Goal: Task Accomplishment & Management: Manage account settings

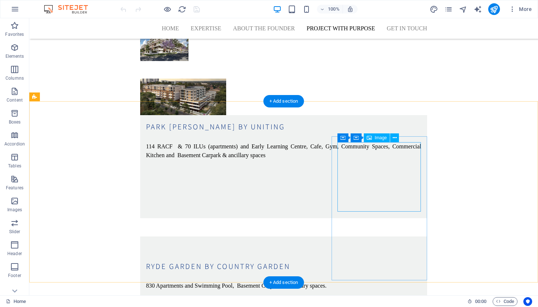
scroll to position [2307, 0]
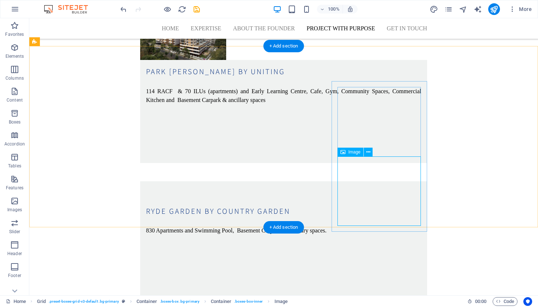
scroll to position [2362, 0]
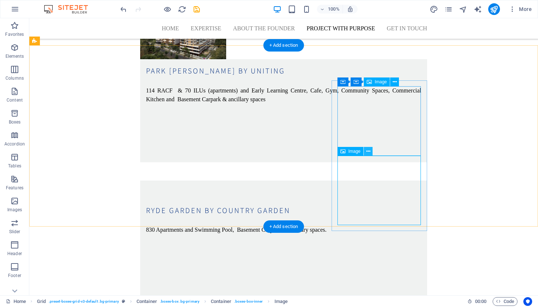
click at [368, 151] on icon at bounding box center [368, 152] width 4 height 8
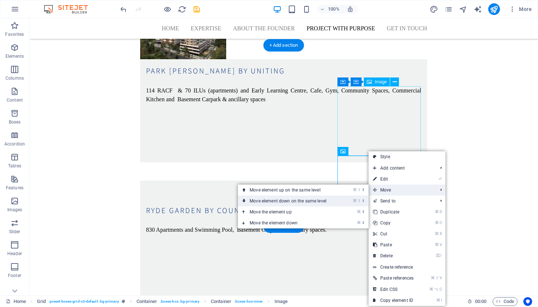
click at [284, 203] on link "⌘ ⇧ ⬇ Move element down on the same level" at bounding box center [289, 201] width 103 height 11
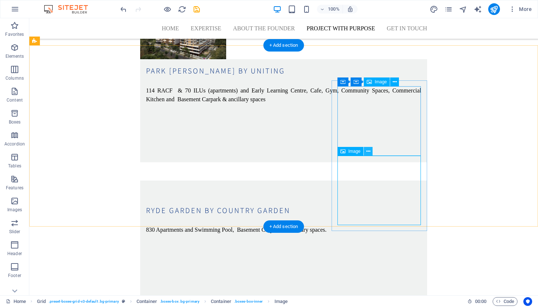
click at [369, 153] on icon at bounding box center [368, 152] width 4 height 8
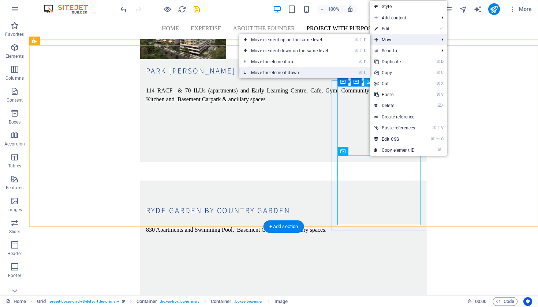
click at [321, 72] on link "⌘ ⬇ Move the element down" at bounding box center [290, 72] width 103 height 11
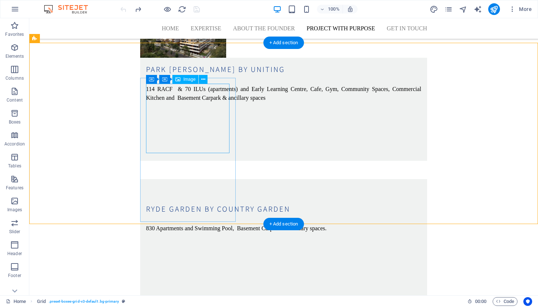
scroll to position [2364, 0]
click at [204, 81] on icon at bounding box center [203, 80] width 4 height 8
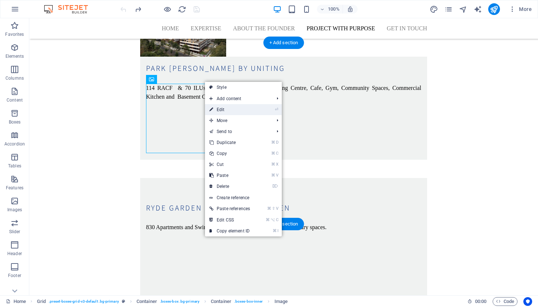
click at [234, 111] on link "⏎ Edit" at bounding box center [229, 109] width 49 height 11
select select "px"
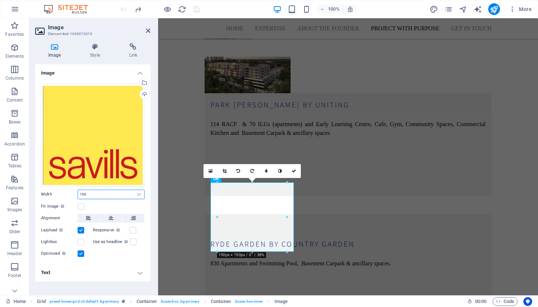
click at [95, 195] on input "190" at bounding box center [111, 194] width 66 height 9
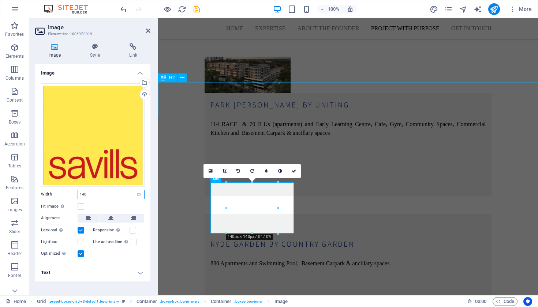
type input "140"
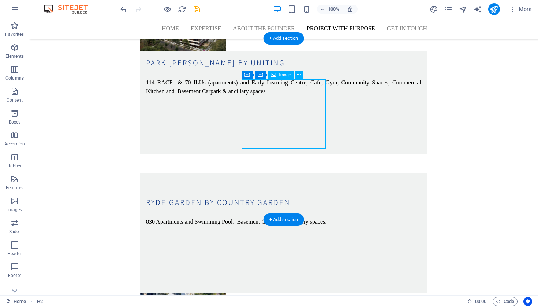
scroll to position [2369, 0]
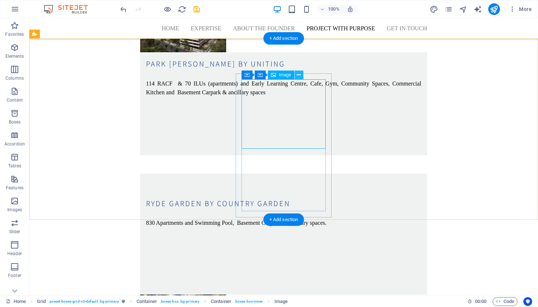
click at [301, 76] on button at bounding box center [299, 75] width 9 height 9
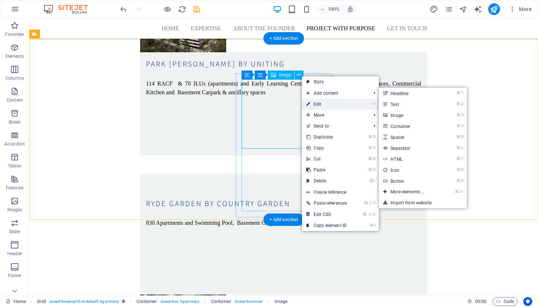
click at [318, 107] on link "⏎ Edit" at bounding box center [326, 104] width 49 height 11
select select "px"
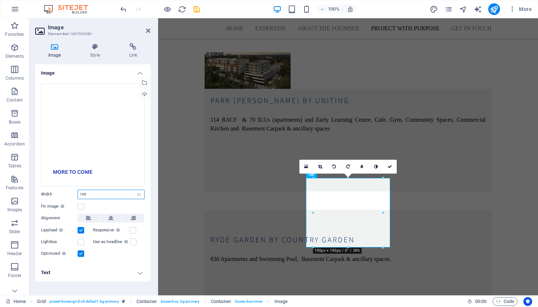
click at [95, 194] on input "190" at bounding box center [111, 194] width 66 height 9
type input "1"
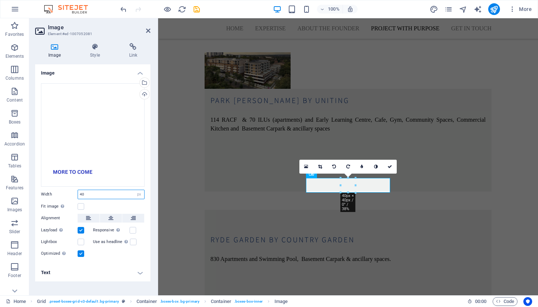
click at [79, 193] on input "40" at bounding box center [111, 194] width 66 height 9
type input "140"
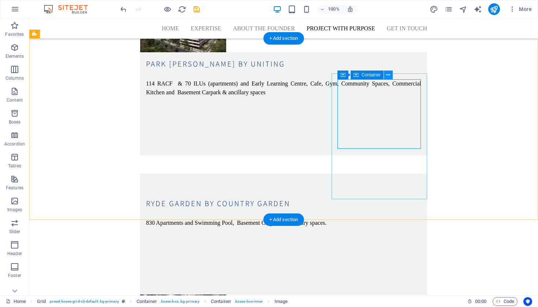
click at [387, 78] on icon at bounding box center [388, 75] width 4 height 8
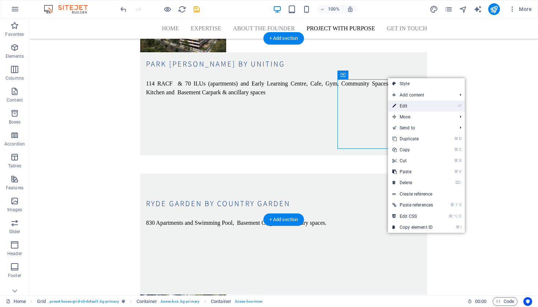
click at [422, 108] on link "⏎ Edit" at bounding box center [412, 106] width 49 height 11
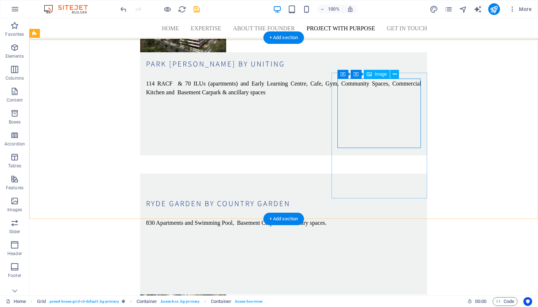
scroll to position [2369, 0]
click at [393, 74] on icon at bounding box center [395, 75] width 4 height 8
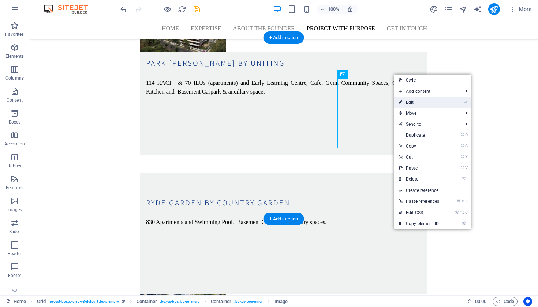
click at [411, 104] on link "⏎ Edit" at bounding box center [418, 102] width 49 height 11
select select "px"
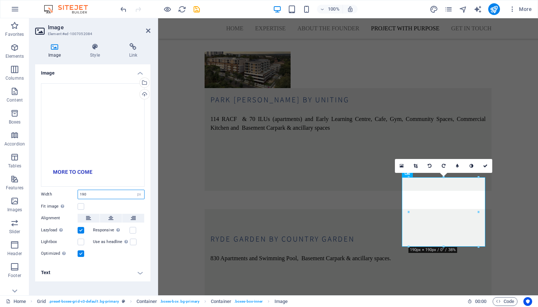
click at [97, 194] on input "190" at bounding box center [111, 194] width 66 height 9
type input "1"
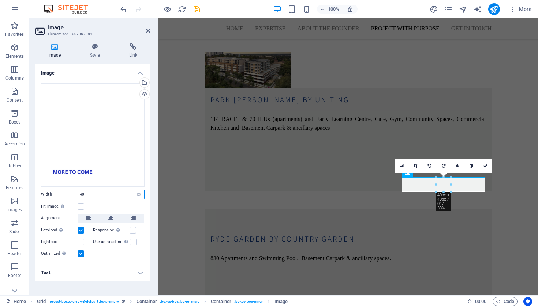
click at [98, 194] on input "40" at bounding box center [111, 194] width 66 height 9
type input "140"
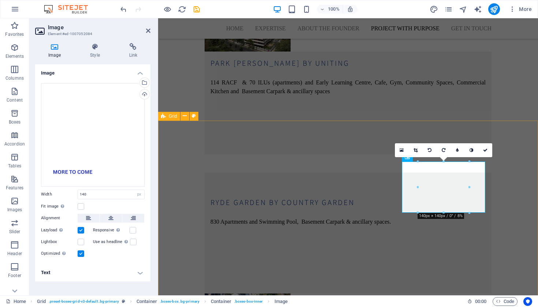
scroll to position [2431, 0]
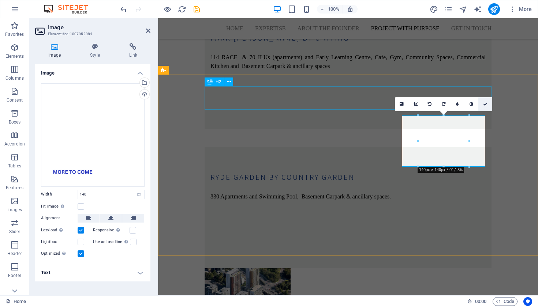
click at [485, 106] on link at bounding box center [485, 104] width 14 height 14
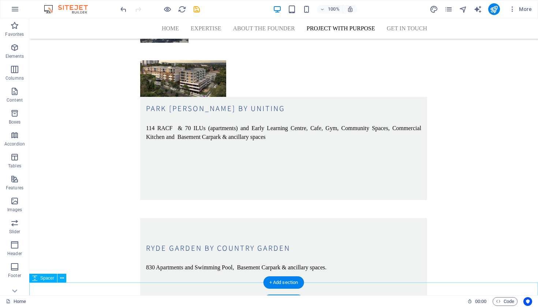
scroll to position [2324, 0]
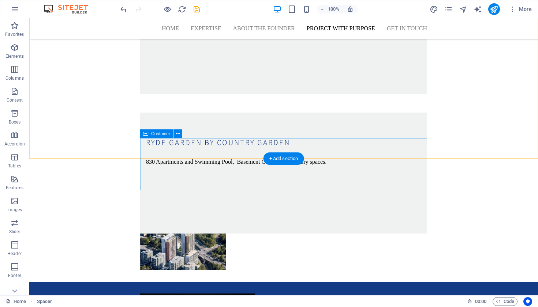
scroll to position [2431, 0]
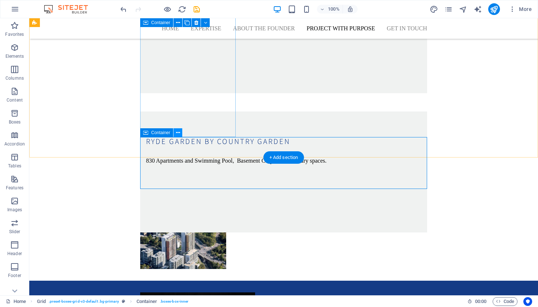
click at [181, 134] on button at bounding box center [177, 132] width 9 height 9
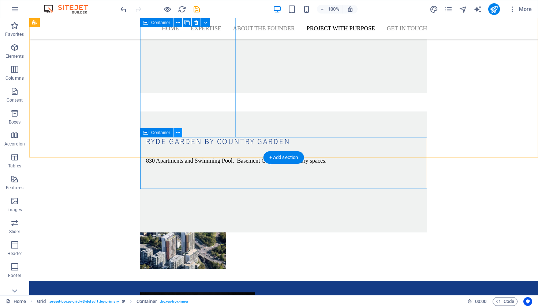
click at [179, 132] on icon at bounding box center [178, 133] width 4 height 8
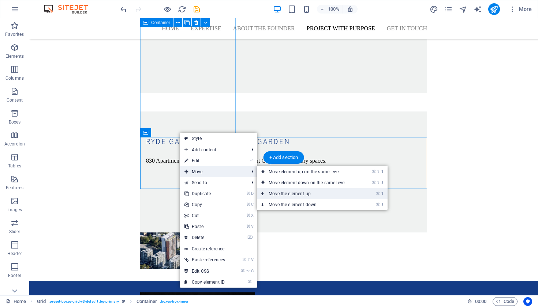
click at [305, 195] on link "⌘ ⬆ Move the element up" at bounding box center [308, 193] width 103 height 11
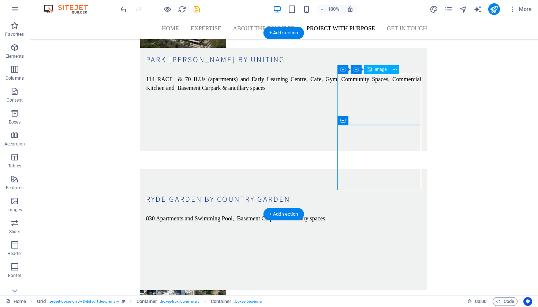
scroll to position [2376, 0]
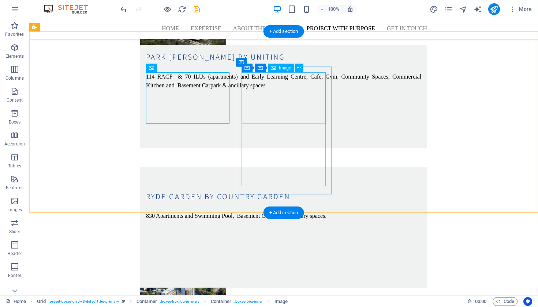
drag, startPoint x: 284, startPoint y: 102, endPoint x: 333, endPoint y: 96, distance: 48.6
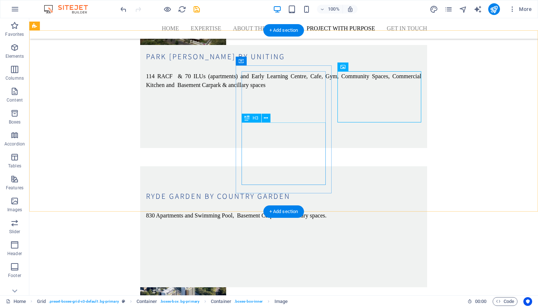
scroll to position [2377, 0]
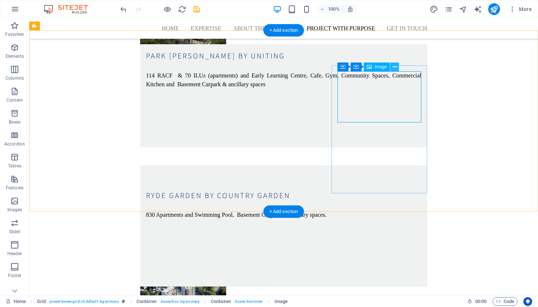
click at [394, 67] on icon at bounding box center [395, 67] width 4 height 8
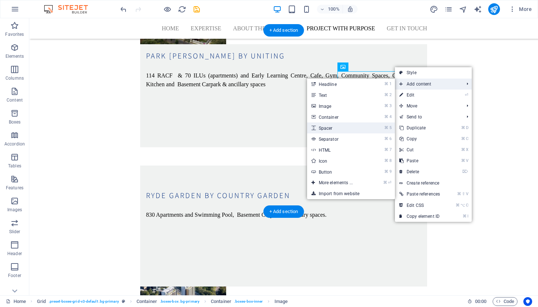
click at [348, 130] on link "⌘ 5 Spacer" at bounding box center [337, 128] width 60 height 11
select select "px"
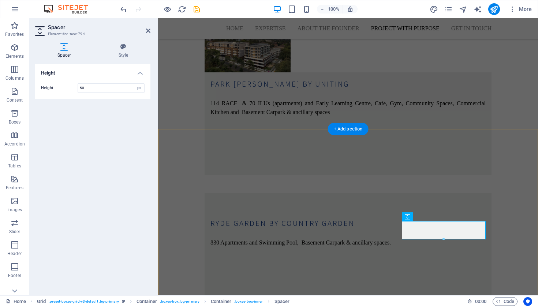
scroll to position [2390, 0]
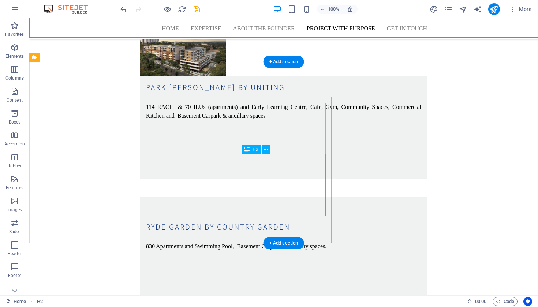
scroll to position [2343, 0]
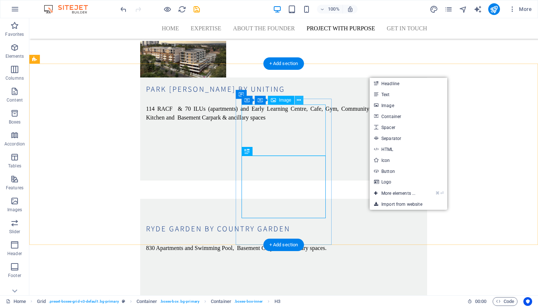
click at [302, 102] on button at bounding box center [299, 100] width 9 height 9
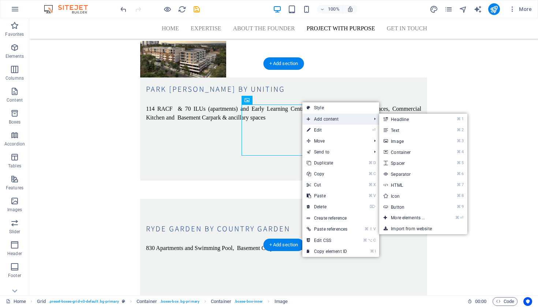
click at [326, 120] on span "Add content" at bounding box center [335, 119] width 66 height 11
click at [411, 163] on link "⌘ 5 Spacer" at bounding box center [409, 163] width 60 height 11
select select "px"
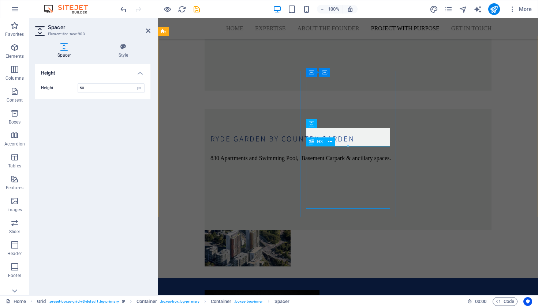
scroll to position [2470, 0]
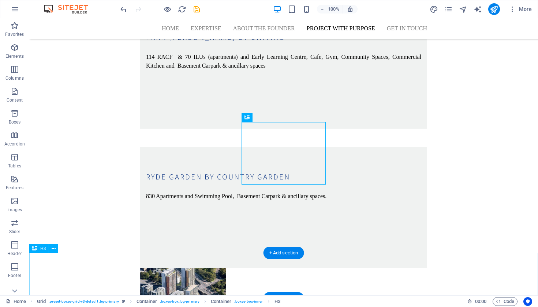
scroll to position [2397, 0]
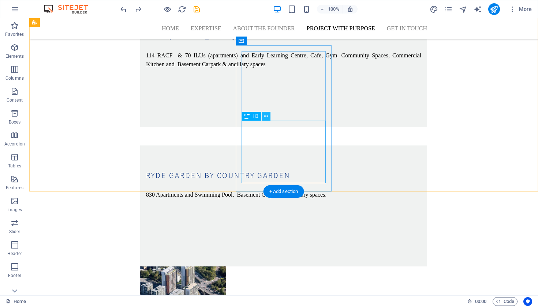
click at [267, 119] on icon at bounding box center [266, 117] width 4 height 8
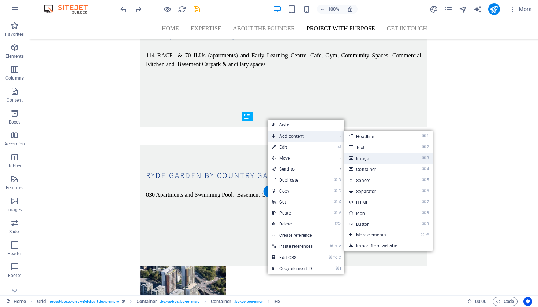
click at [378, 160] on link "⌘ 3 Image" at bounding box center [374, 158] width 60 height 11
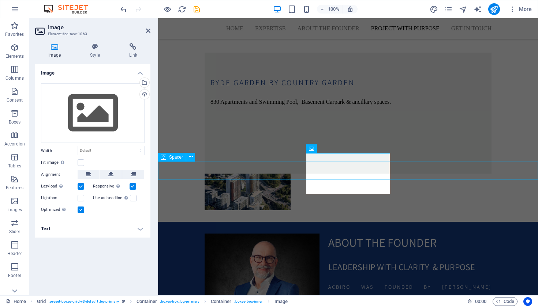
scroll to position [2526, 0]
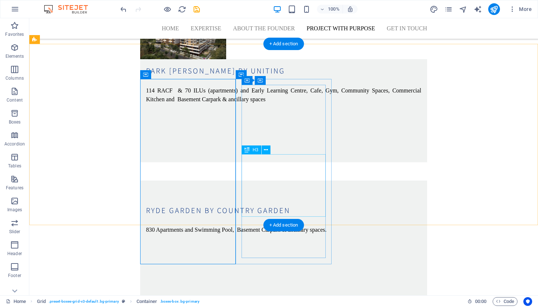
scroll to position [2363, 0]
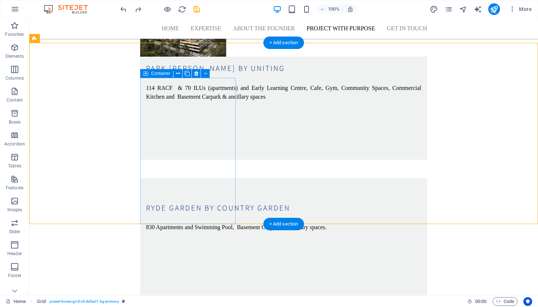
scroll to position [2366, 0]
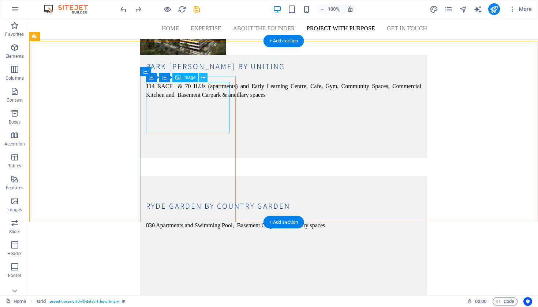
click at [205, 76] on icon at bounding box center [203, 78] width 4 height 8
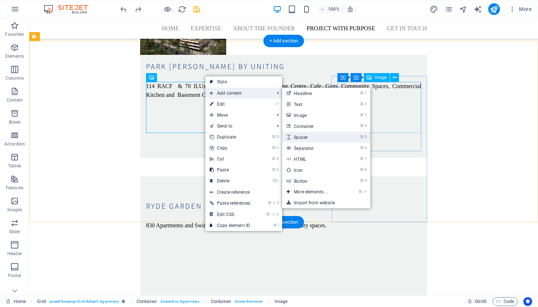
click at [321, 138] on link "⌘ 5 Spacer" at bounding box center [312, 137] width 60 height 11
select select "px"
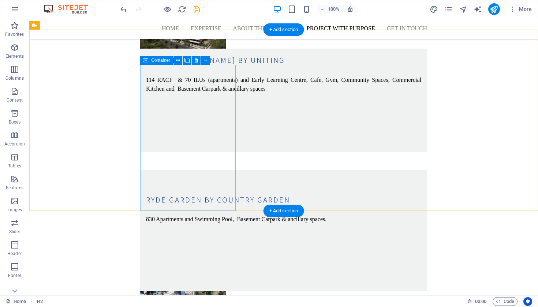
scroll to position [2371, 0]
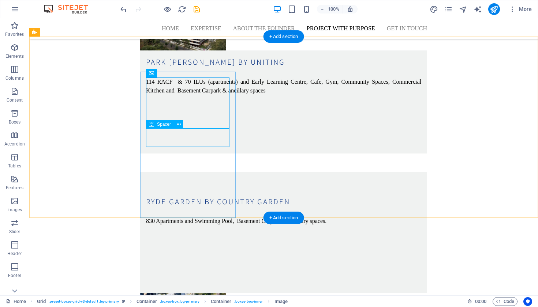
click at [180, 126] on icon at bounding box center [179, 125] width 4 height 8
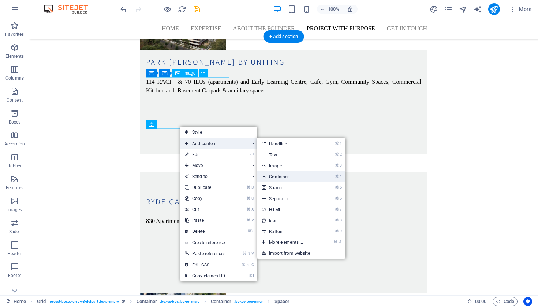
click at [300, 176] on link "⌘ 4 Container" at bounding box center [287, 176] width 60 height 11
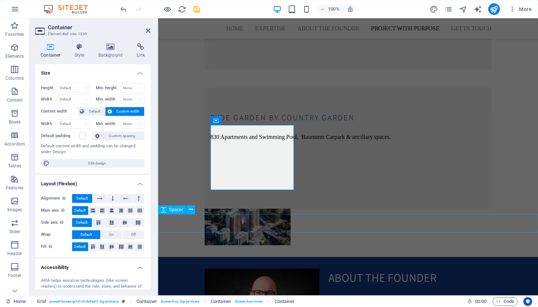
scroll to position [2491, 0]
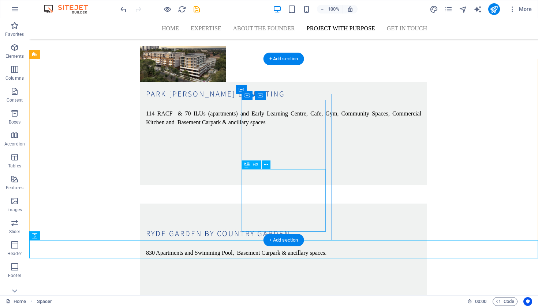
scroll to position [2348, 0]
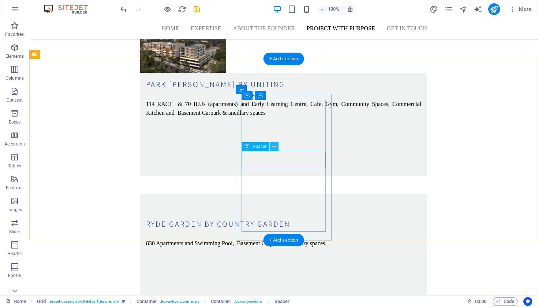
click at [277, 150] on button at bounding box center [274, 146] width 9 height 9
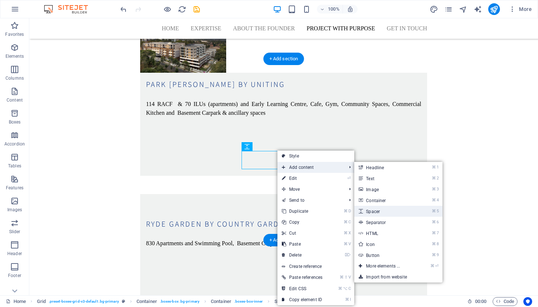
click at [384, 206] on ul "⌘ 1 Headline ⌘ 2 Text ⌘ 3 Image ⌘ 4 Container ⌘ 5 Spacer ⌘ 6 Separator ⌘ 7 HTML…" at bounding box center [398, 222] width 88 height 121
click at [384, 205] on link "⌘ 4 Container" at bounding box center [384, 200] width 60 height 11
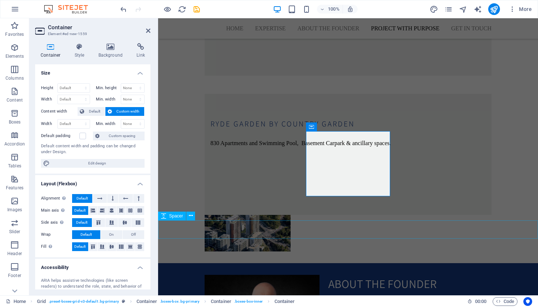
scroll to position [2486, 0]
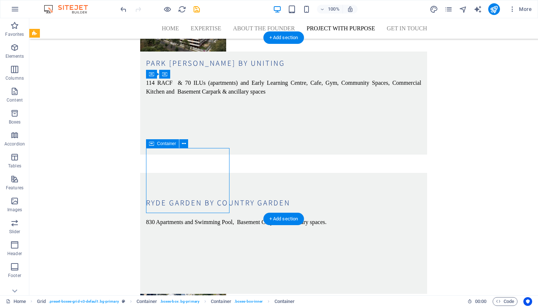
scroll to position [2371, 0]
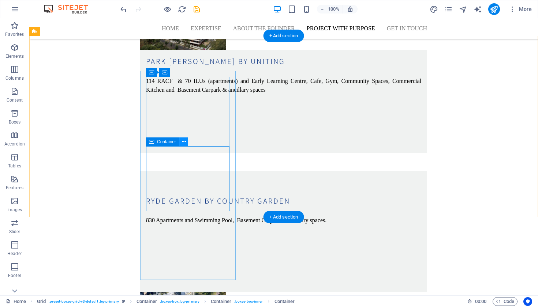
click at [187, 144] on button at bounding box center [183, 142] width 9 height 9
click at [184, 143] on icon at bounding box center [184, 142] width 4 height 8
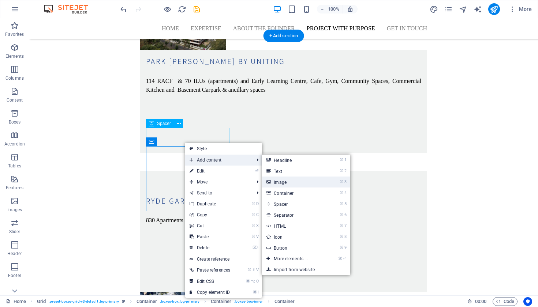
click at [309, 183] on link "⌘ 3 Image" at bounding box center [292, 182] width 60 height 11
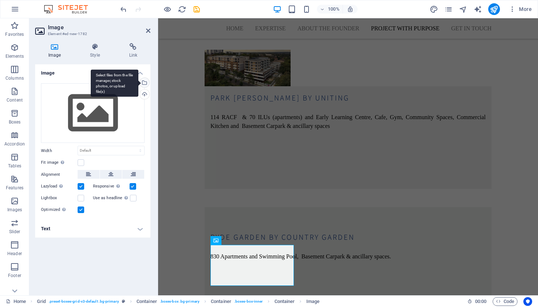
click at [148, 85] on div "Select files from the file manager, stock photos, or upload file(s)" at bounding box center [143, 83] width 11 height 11
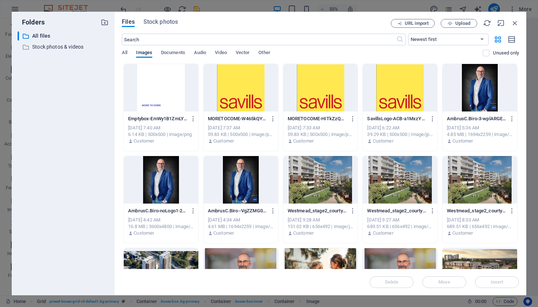
click at [148, 85] on div at bounding box center [161, 88] width 75 height 48
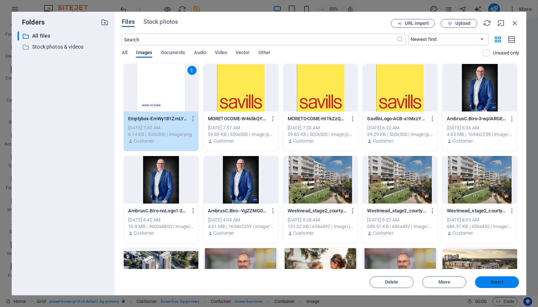
click at [501, 283] on span "Insert" at bounding box center [497, 282] width 13 height 4
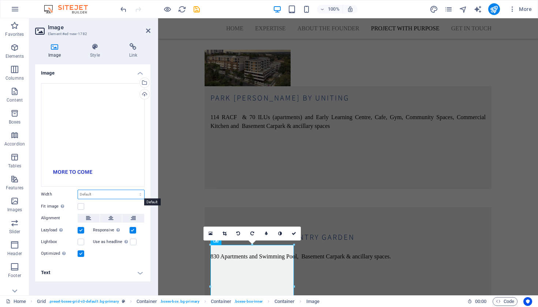
select select "px"
type input "140"
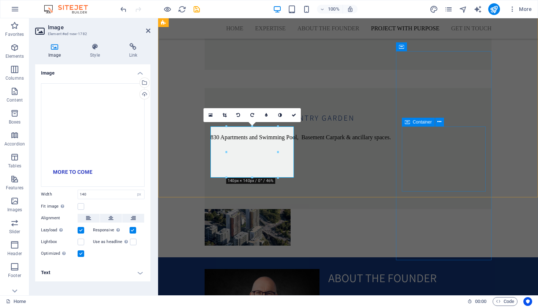
scroll to position [2495, 0]
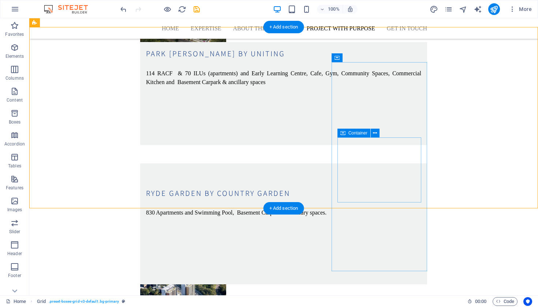
scroll to position [2378, 0]
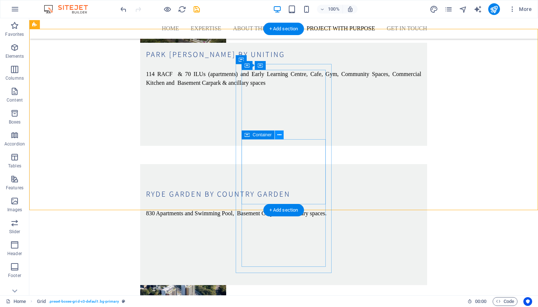
click at [279, 134] on icon at bounding box center [279, 135] width 4 height 8
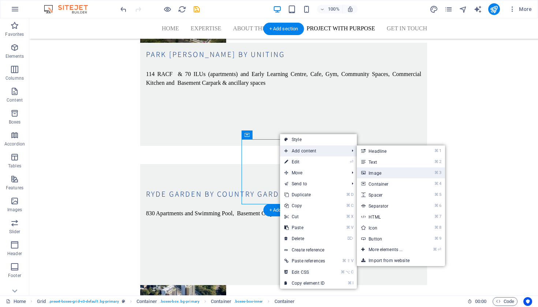
click at [389, 176] on link "⌘ 3 Image" at bounding box center [387, 173] width 60 height 11
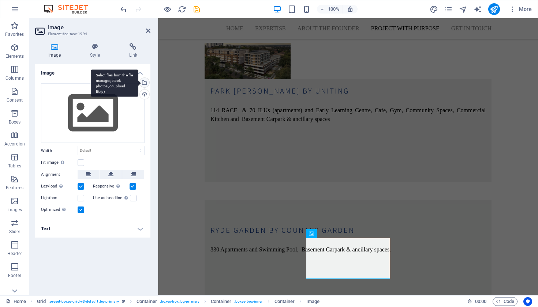
click at [148, 86] on div "Select files from the file manager, stock photos, or upload file(s)" at bounding box center [143, 83] width 11 height 11
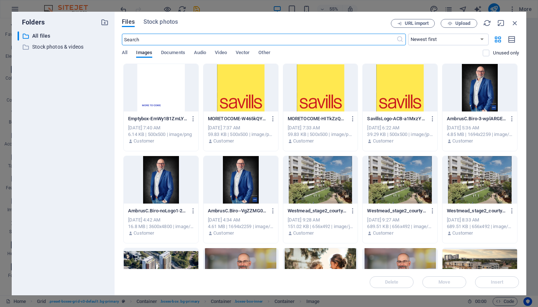
click at [153, 93] on div at bounding box center [161, 88] width 75 height 48
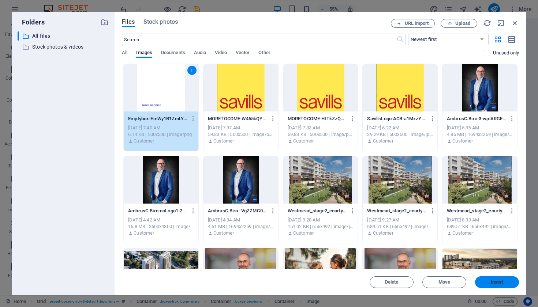
click at [481, 277] on button "Insert" at bounding box center [497, 283] width 44 height 12
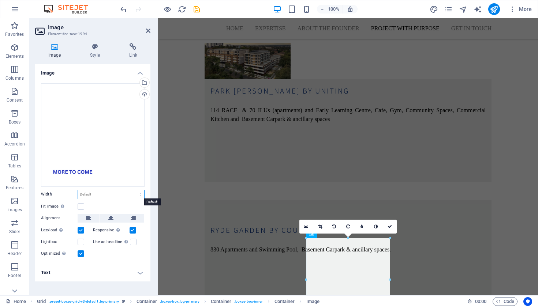
select select "px"
type input "140"
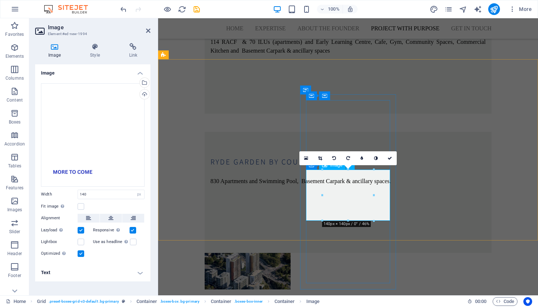
scroll to position [2456, 0]
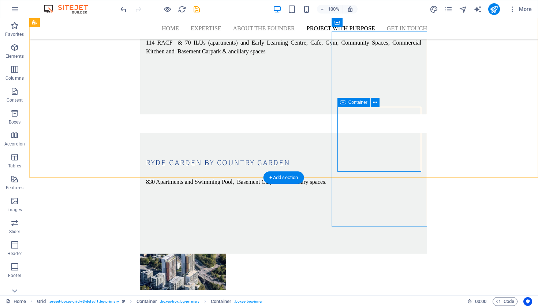
scroll to position [2404, 0]
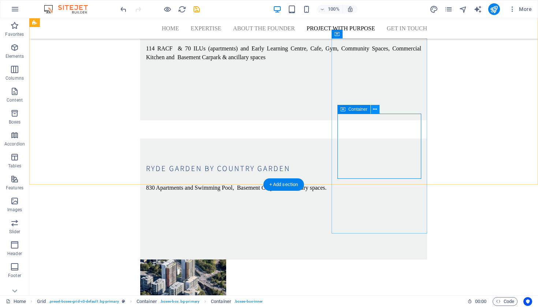
click at [375, 111] on icon at bounding box center [375, 110] width 4 height 8
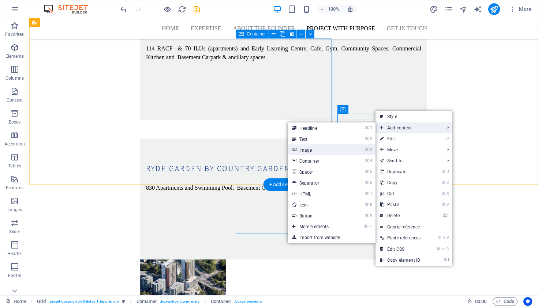
click at [321, 153] on link "⌘ 3 Image" at bounding box center [318, 150] width 60 height 11
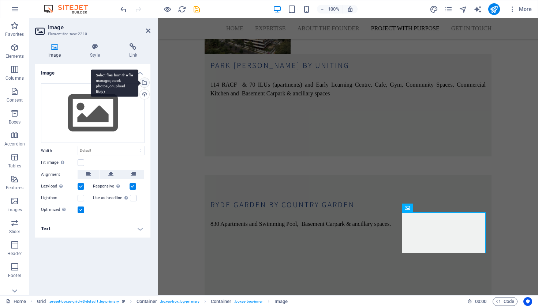
click at [145, 81] on div "Select files from the file manager, stock photos, or upload file(s)" at bounding box center [143, 83] width 11 height 11
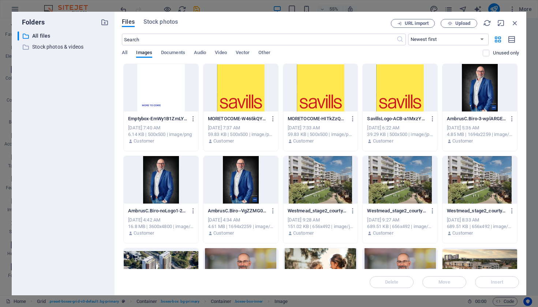
click at [162, 94] on div at bounding box center [161, 88] width 75 height 48
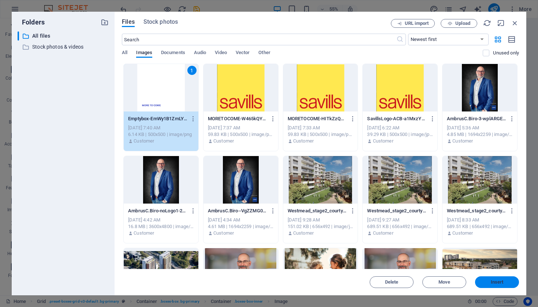
click at [494, 282] on span "Insert" at bounding box center [497, 282] width 13 height 4
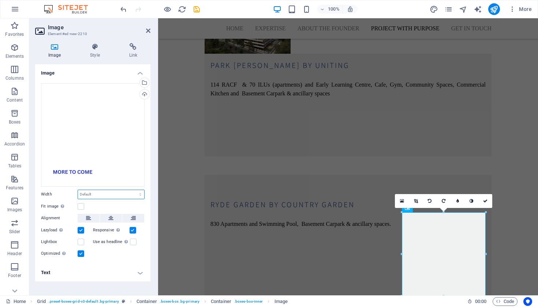
select select "px"
type input "140"
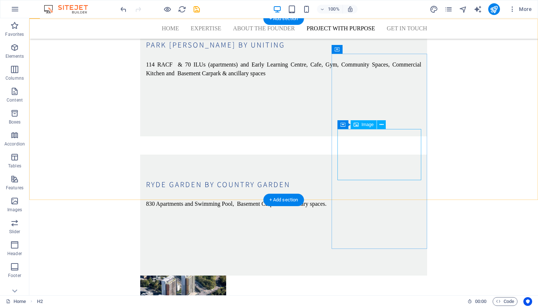
scroll to position [2388, 0]
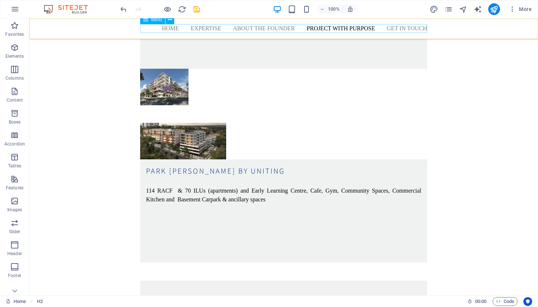
scroll to position [2261, 0]
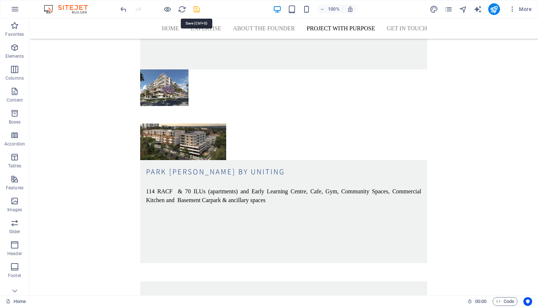
click at [196, 10] on icon "save" at bounding box center [196, 9] width 8 height 8
checkbox input "false"
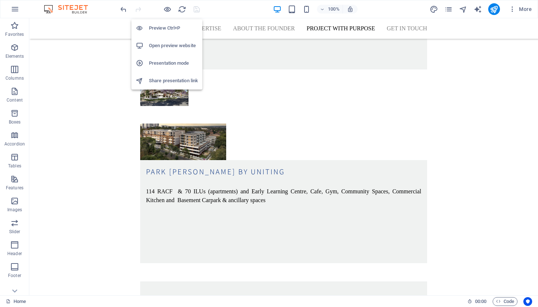
click at [171, 44] on h6 "Open preview website" at bounding box center [173, 45] width 49 height 9
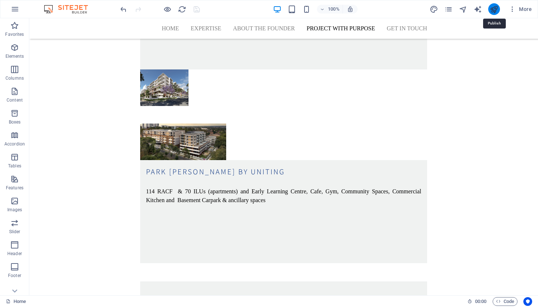
click at [495, 10] on icon "publish" at bounding box center [494, 9] width 8 height 8
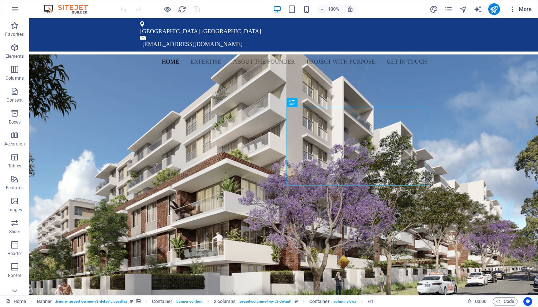
click at [520, 11] on span "More" at bounding box center [520, 8] width 23 height 7
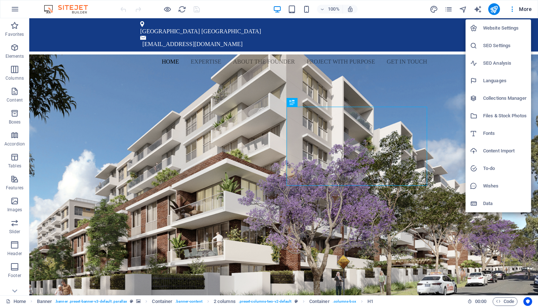
click at [507, 28] on h6 "Website Settings" at bounding box center [505, 28] width 44 height 9
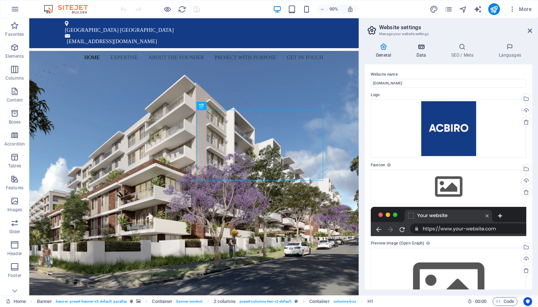
click at [423, 56] on h4 "Data" at bounding box center [422, 50] width 35 height 15
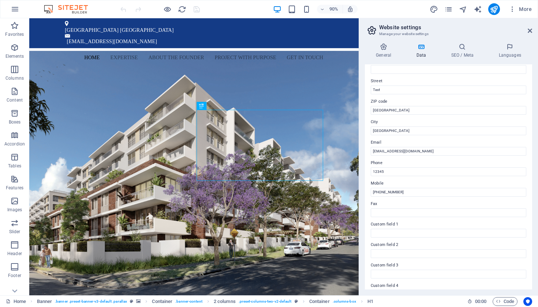
scroll to position [71, 0]
type input "T"
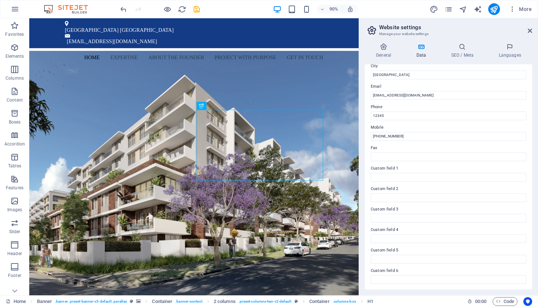
scroll to position [126, 0]
type input "."
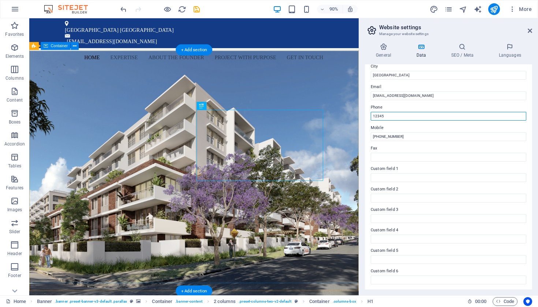
drag, startPoint x: 418, startPoint y: 134, endPoint x: 377, endPoint y: 121, distance: 42.6
click at [402, 116] on input "12345" at bounding box center [449, 116] width 156 height 9
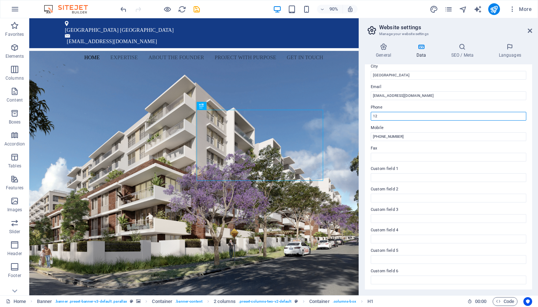
type input "1"
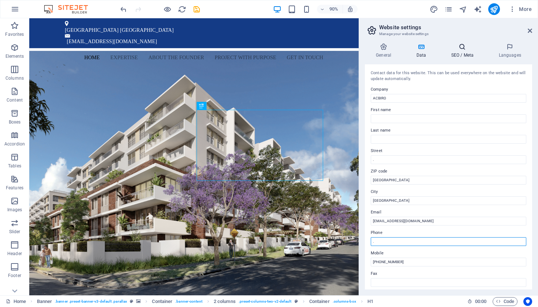
scroll to position [0, 0]
type input "."
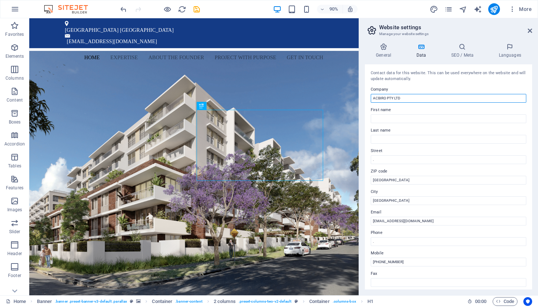
scroll to position [3, 0]
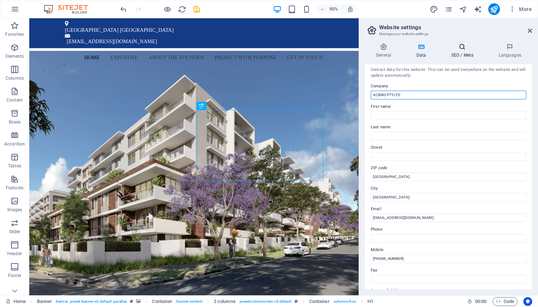
type input "ACBIRO PTY LTD"
click at [459, 52] on h4 "SEO / Meta" at bounding box center [464, 50] width 48 height 15
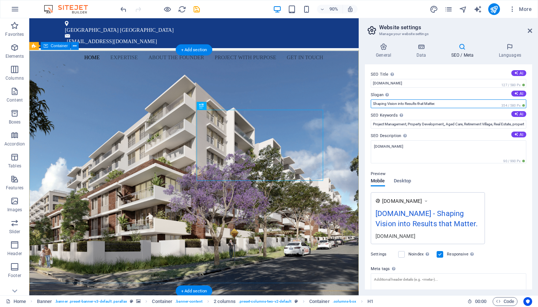
drag, startPoint x: 492, startPoint y: 121, endPoint x: 389, endPoint y: 105, distance: 104.9
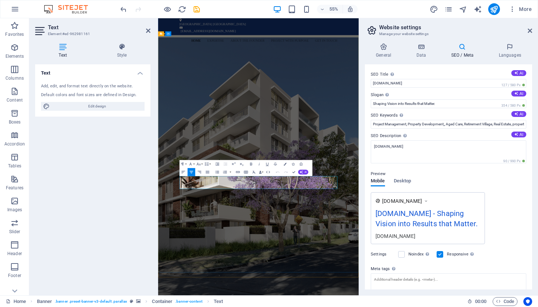
drag, startPoint x: 474, startPoint y: 315, endPoint x: 199, endPoint y: 300, distance: 275.2
copy span "Turning vision into built reality, with integrity and purpose."
click at [441, 104] on input "Shaping Vision into Results that Matter." at bounding box center [449, 104] width 156 height 9
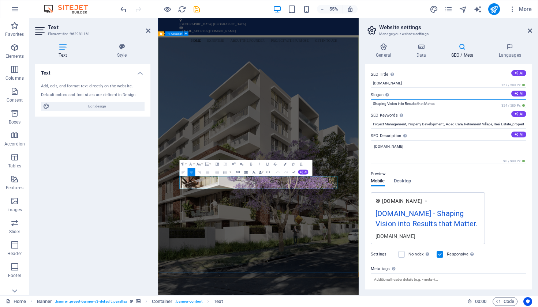
drag, startPoint x: 603, startPoint y: 121, endPoint x: 482, endPoint y: 153, distance: 125.2
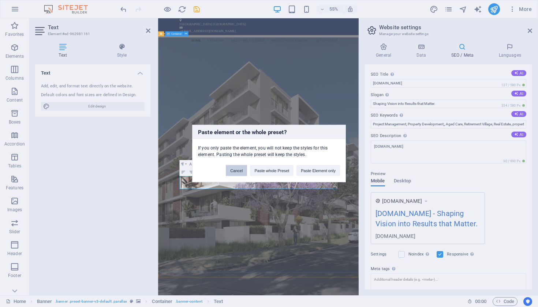
click at [236, 170] on button "Cancel" at bounding box center [236, 170] width 21 height 11
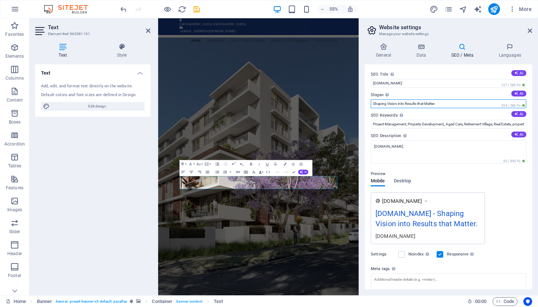
click at [443, 104] on input "Shaping Vision into Results that Matter." at bounding box center [449, 104] width 156 height 9
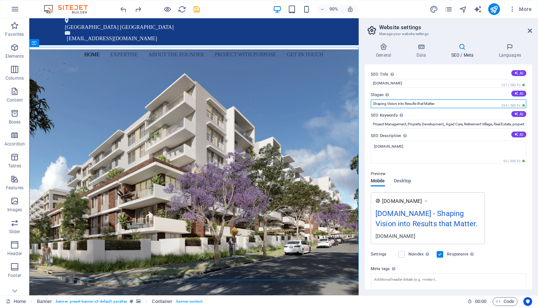
click at [451, 104] on input "Shaping Vision into Results that Matter." at bounding box center [449, 104] width 156 height 9
drag, startPoint x: 483, startPoint y: 121, endPoint x: 337, endPoint y: 102, distance: 146.9
click at [449, 102] on input "Shaping Vision into Results that Matter." at bounding box center [449, 104] width 156 height 9
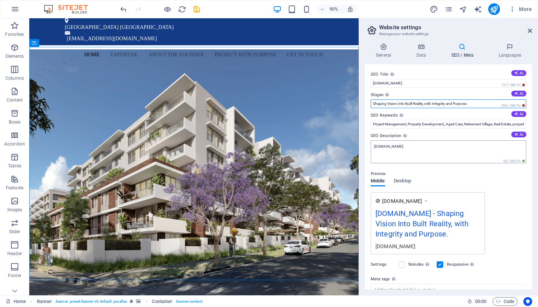
type input "Shaping Vision Into Built Reality, with Integrity and Purpose."
click at [405, 146] on textarea "[DOMAIN_NAME]" at bounding box center [449, 152] width 156 height 23
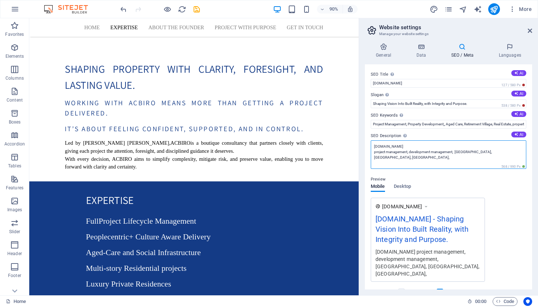
scroll to position [521, 0]
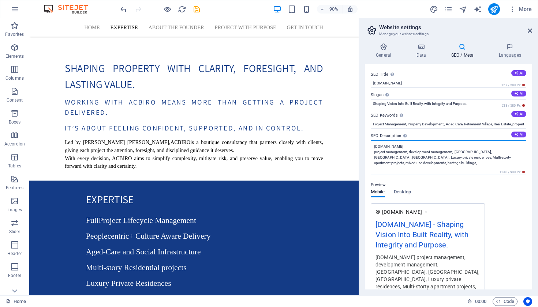
click at [407, 160] on textarea "[DOMAIN_NAME] project management, development management, [GEOGRAPHIC_DATA], [G…" at bounding box center [449, 158] width 156 height 34
click at [405, 157] on textarea "[DOMAIN_NAME] project management, development management, [GEOGRAPHIC_DATA], [G…" at bounding box center [449, 158] width 156 height 34
click at [414, 154] on textarea "[DOMAIN_NAME] project management, development management, [GEOGRAPHIC_DATA], [G…" at bounding box center [449, 158] width 156 height 34
click at [518, 158] on textarea "[DOMAIN_NAME] project management, development management, [GEOGRAPHIC_DATA], [G…" at bounding box center [449, 158] width 156 height 34
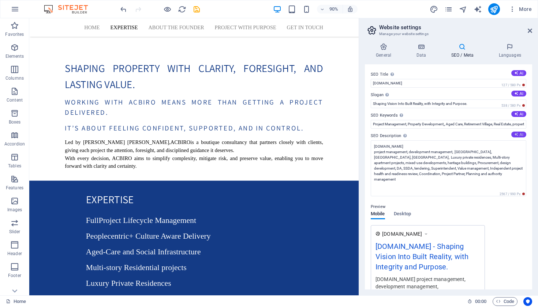
click at [518, 134] on button "AI" at bounding box center [518, 135] width 15 height 6
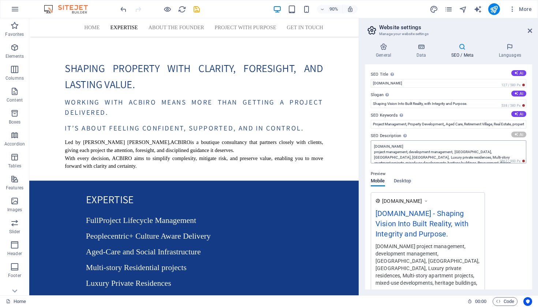
type textarea "Transform your development vision into reality with ACBIROs expert project mana…"
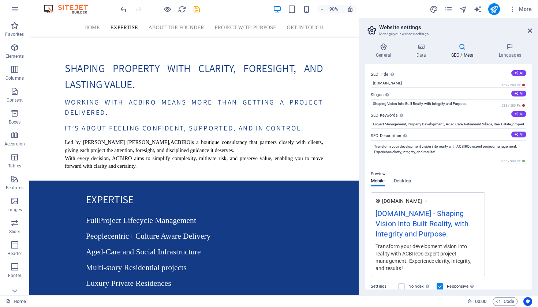
click at [514, 115] on icon at bounding box center [516, 114] width 4 height 4
click at [497, 126] on input "project management [GEOGRAPHIC_DATA], development consultancy Australia, ACBIRO…" at bounding box center [449, 124] width 156 height 9
type input "project management [GEOGRAPHIC_DATA], development consultancy Australia, ACBIRO…"
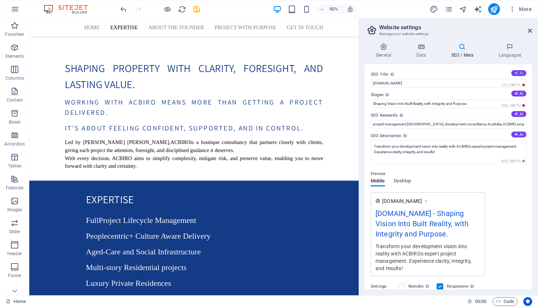
click at [514, 73] on icon at bounding box center [516, 73] width 4 height 4
type input "Expert Project Management [GEOGRAPHIC_DATA]"
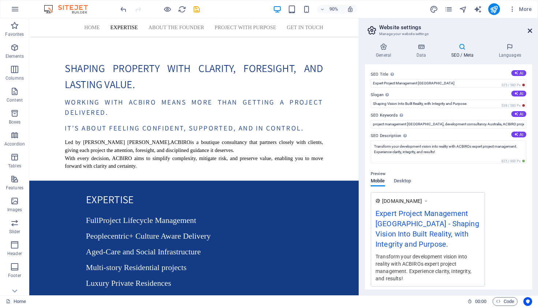
click at [528, 34] on link at bounding box center [530, 31] width 4 height 6
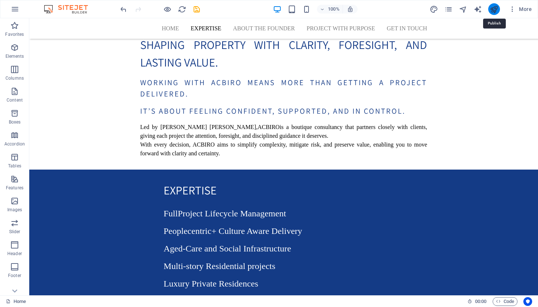
click at [498, 12] on icon "publish" at bounding box center [494, 9] width 8 height 8
